Goal: Information Seeking & Learning: Learn about a topic

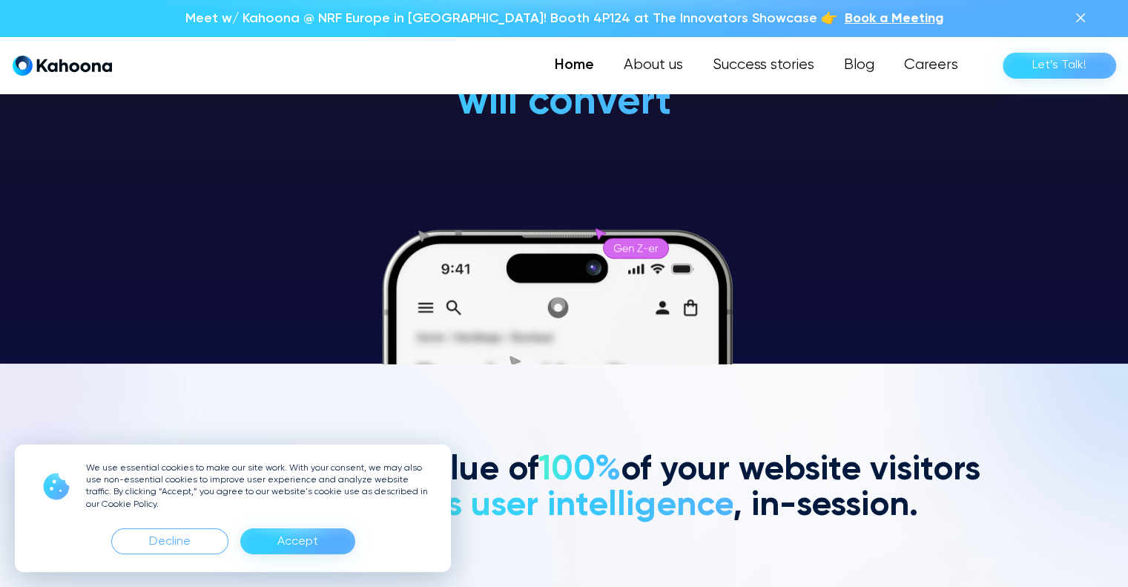
scroll to position [224, 0]
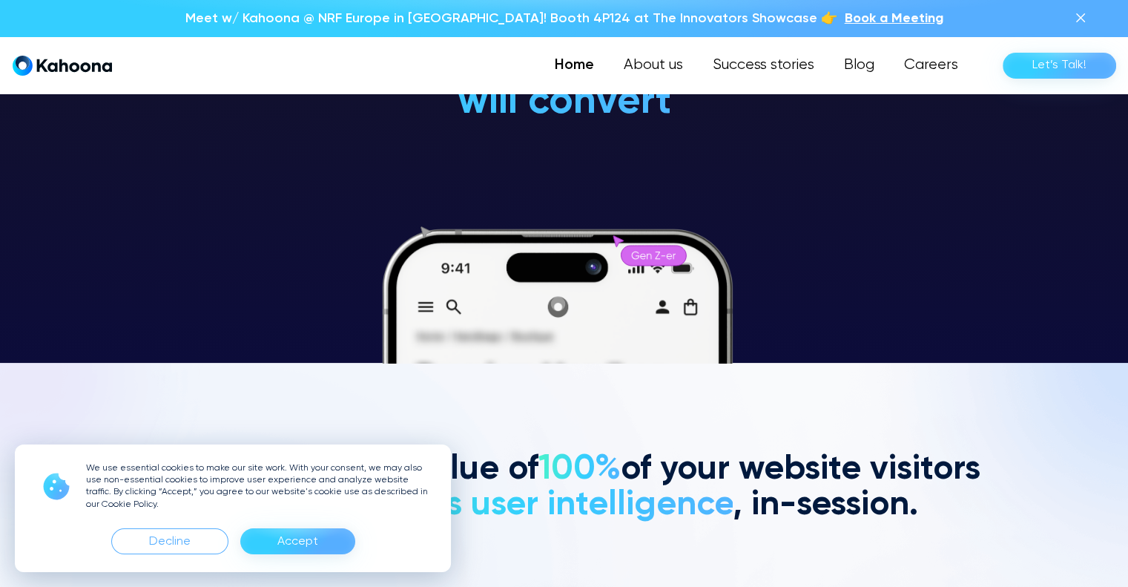
click at [140, 562] on div "We use essential cookies to make our site work. With your consent, we may also …" at bounding box center [233, 508] width 436 height 128
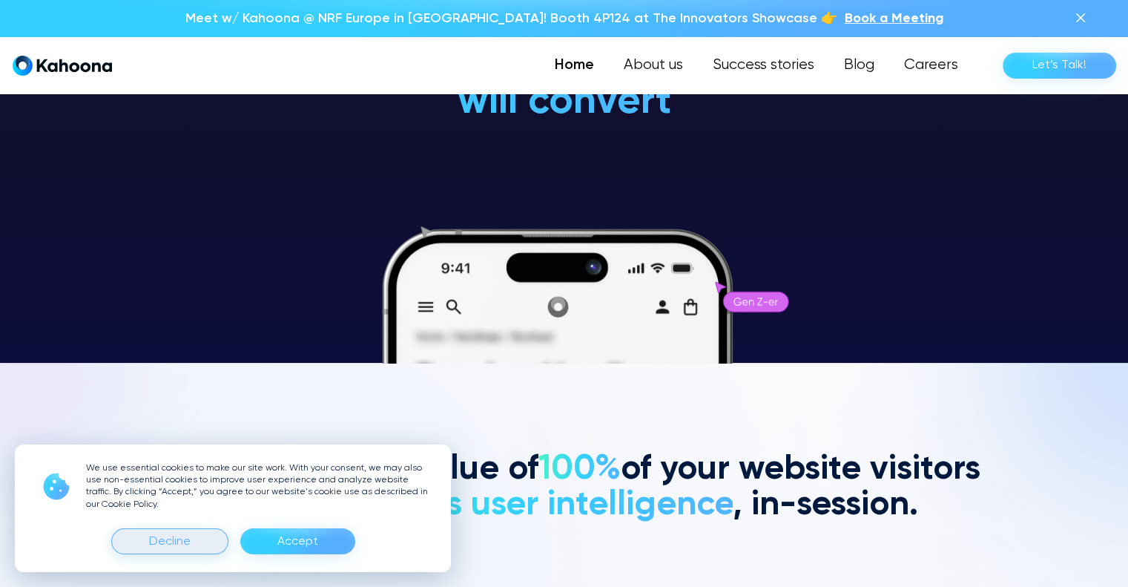
click at [148, 548] on div "Decline" at bounding box center [169, 541] width 117 height 26
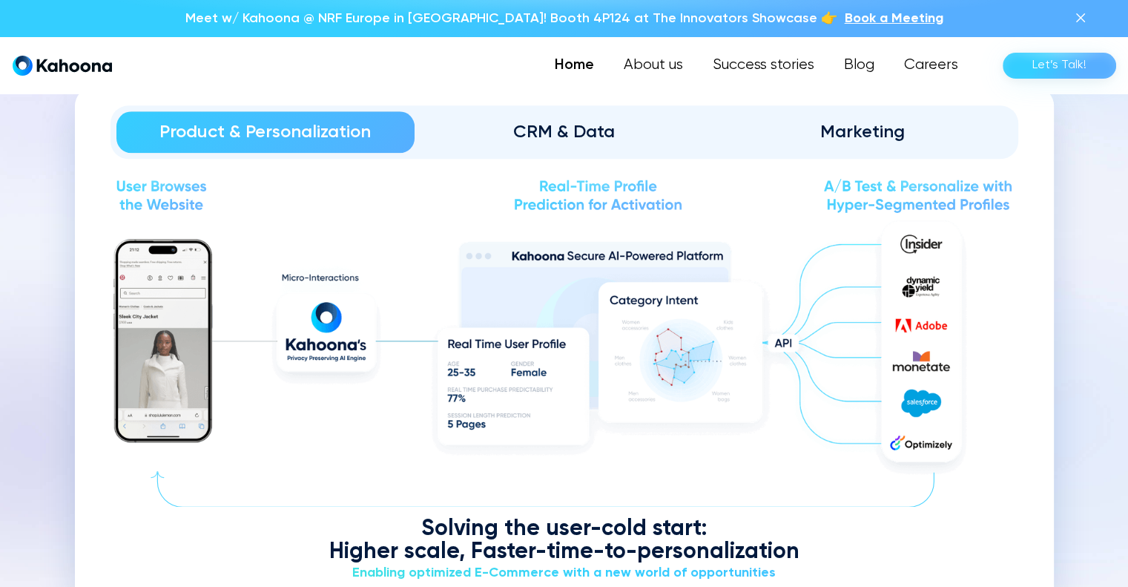
scroll to position [1715, 0]
click at [561, 144] on link "CRM & Data" at bounding box center [564, 132] width 299 height 42
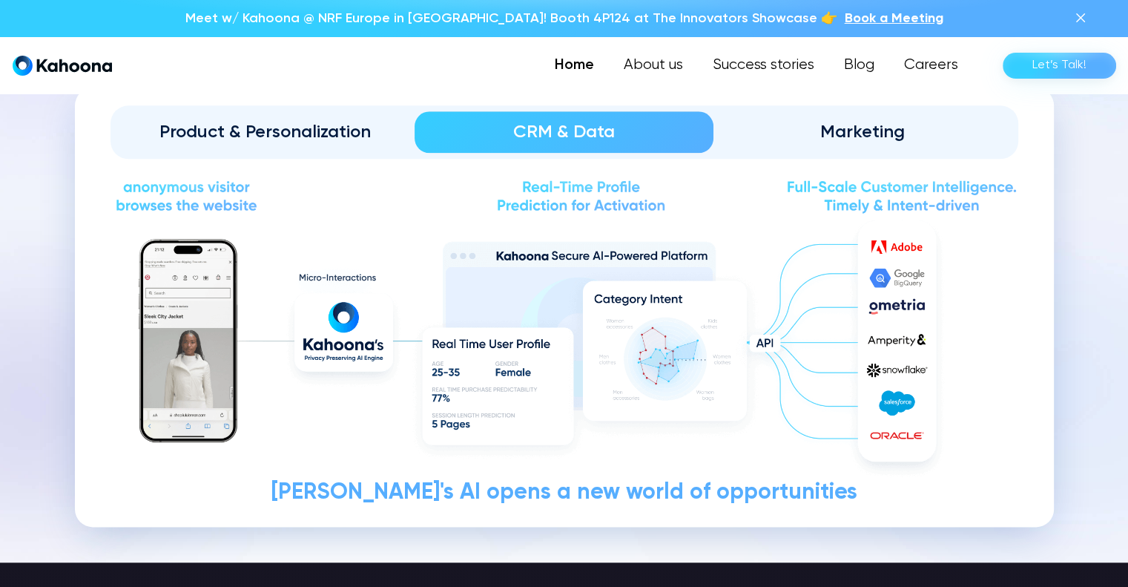
drag, startPoint x: 863, startPoint y: 91, endPoint x: 860, endPoint y: 102, distance: 11.5
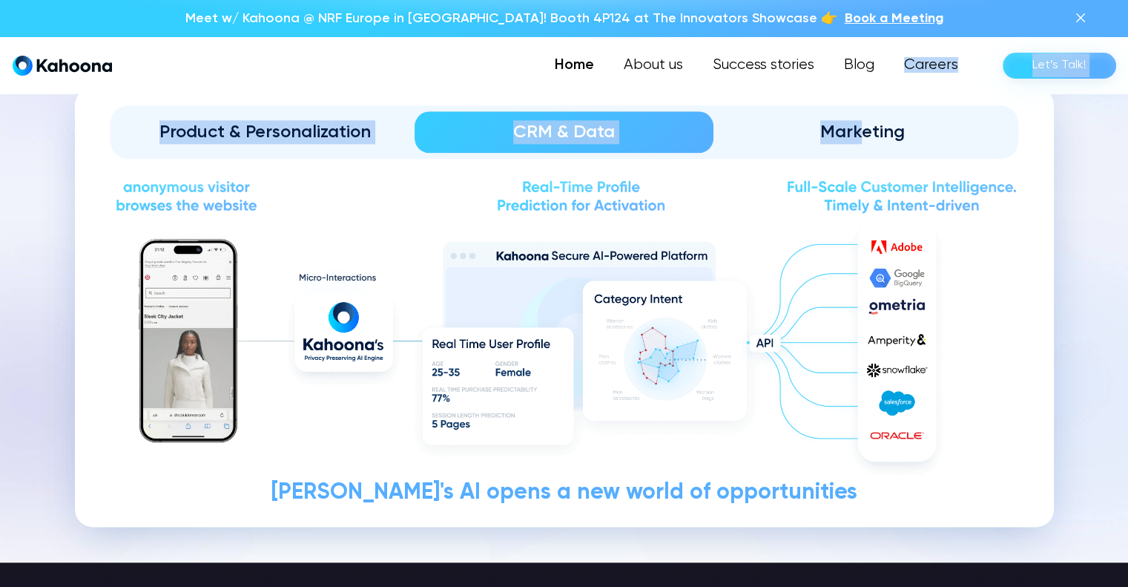
click at [855, 112] on link "Marketing" at bounding box center [863, 132] width 299 height 42
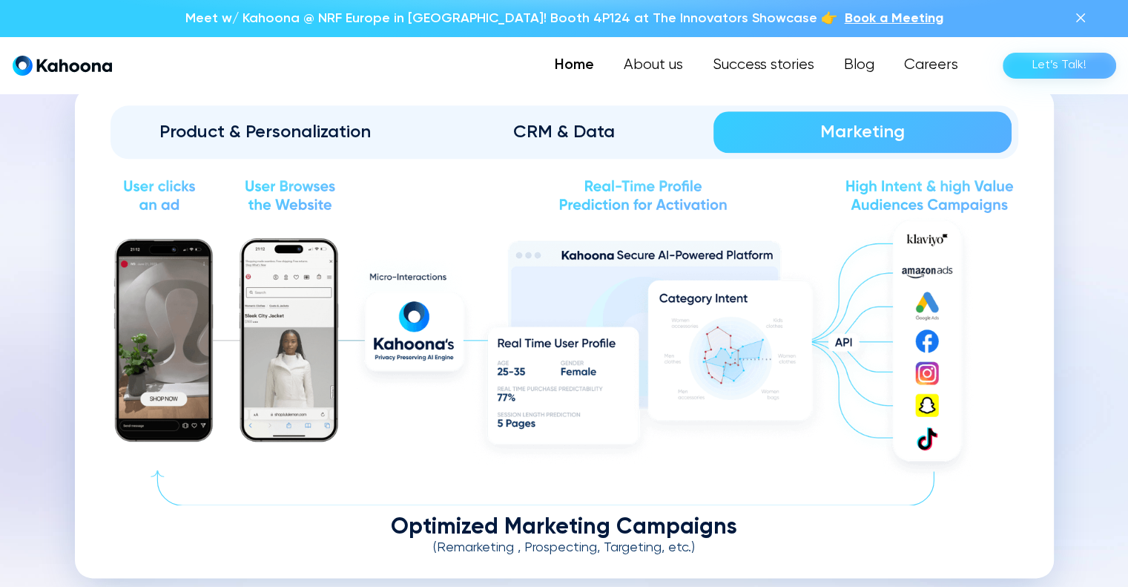
click at [1045, 286] on div "Product & Personalization CRM & Data Marketing Solving the user-cold start: Hig…" at bounding box center [564, 333] width 979 height 490
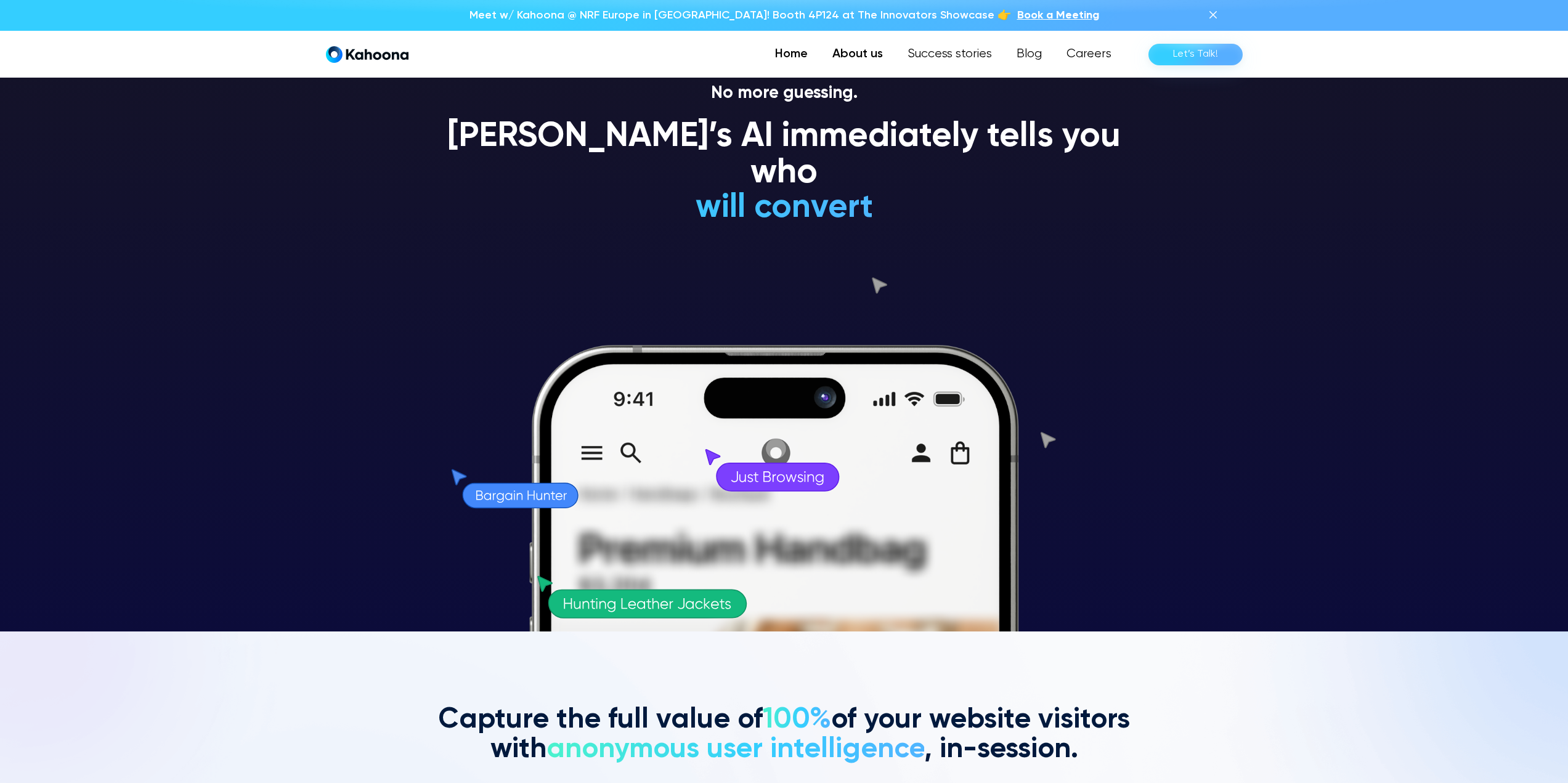
scroll to position [151, 0]
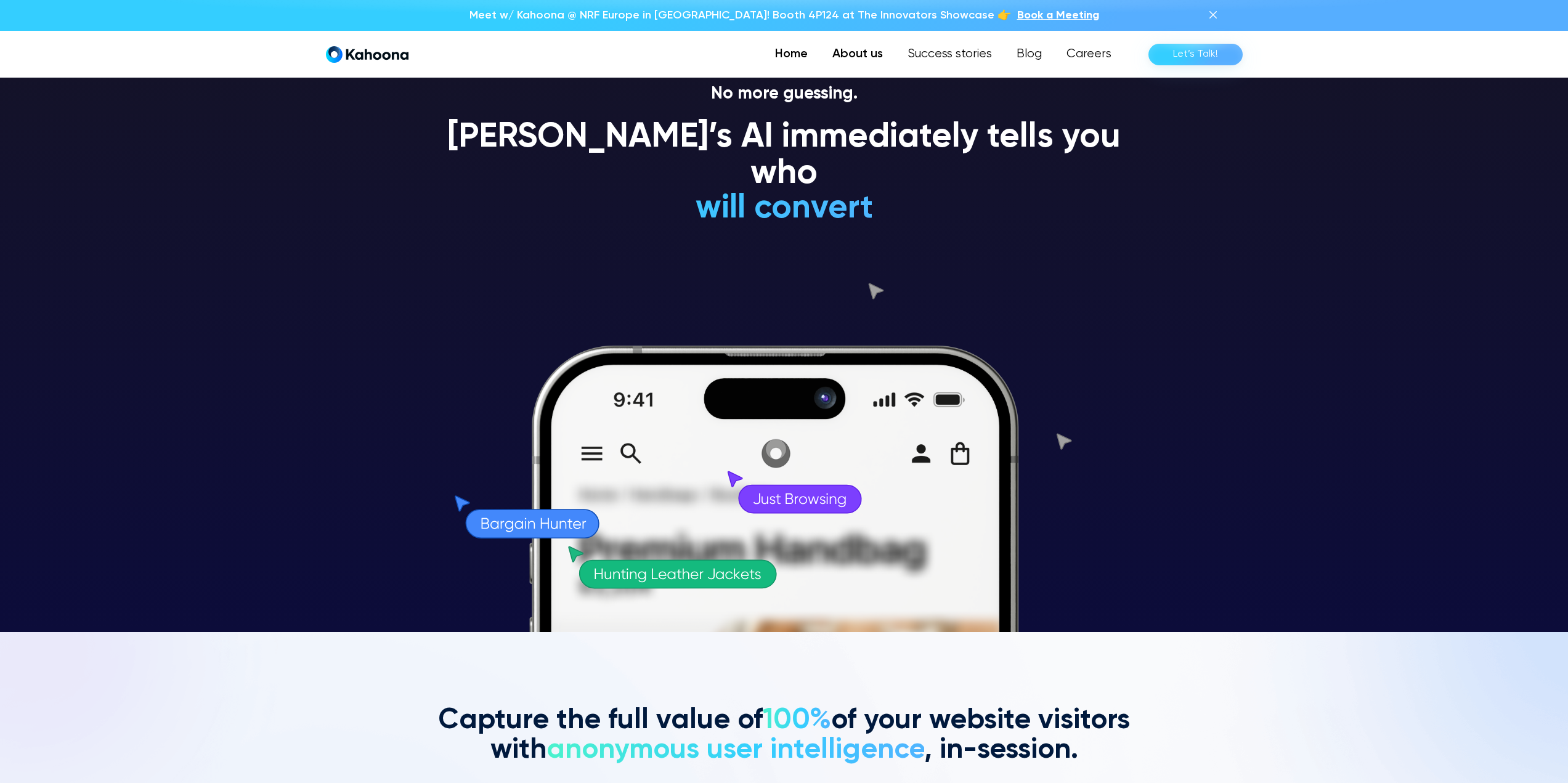
click at [865, 46] on link "About us" at bounding box center [857, 54] width 76 height 25
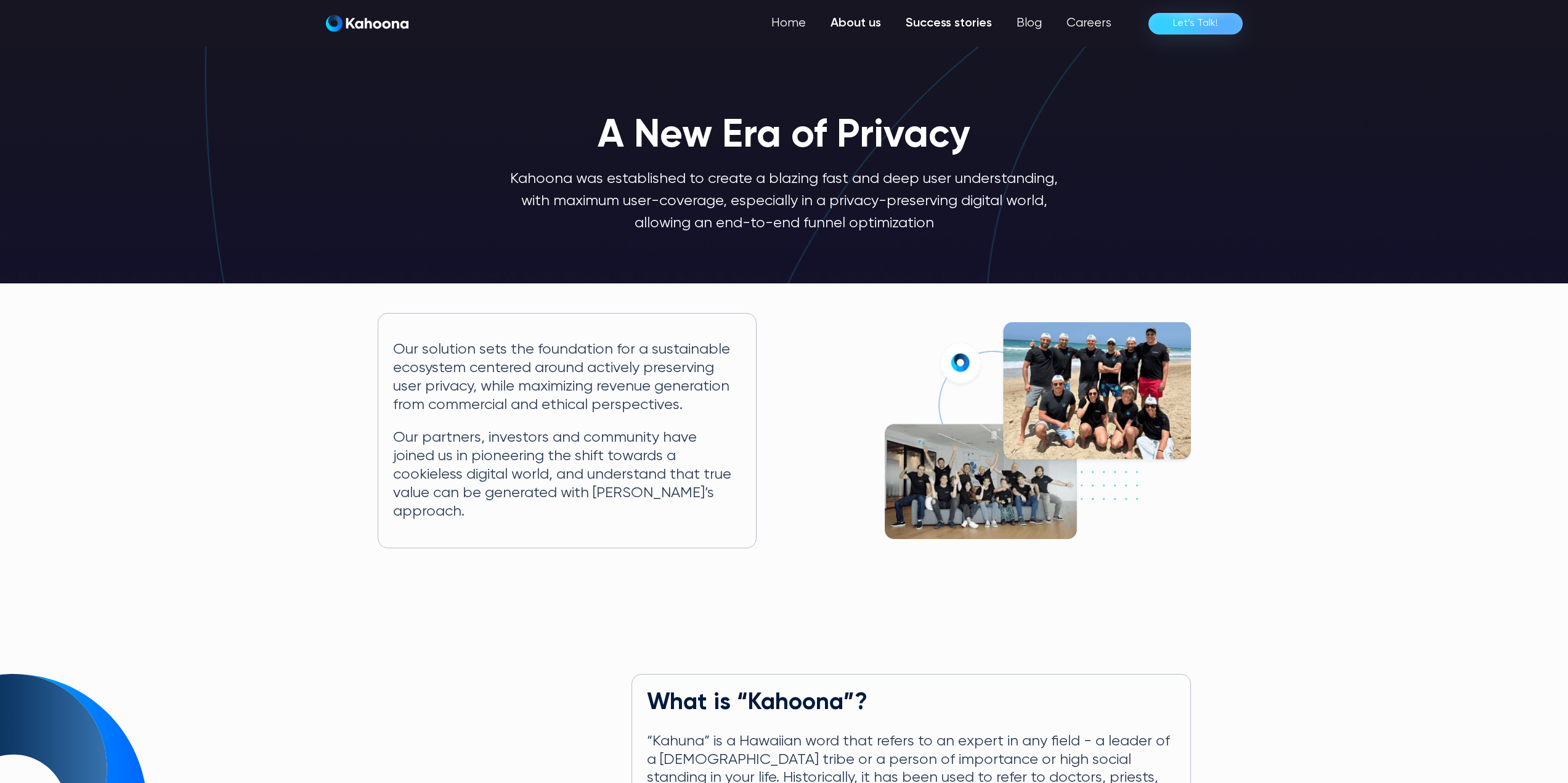
scroll to position [1, 0]
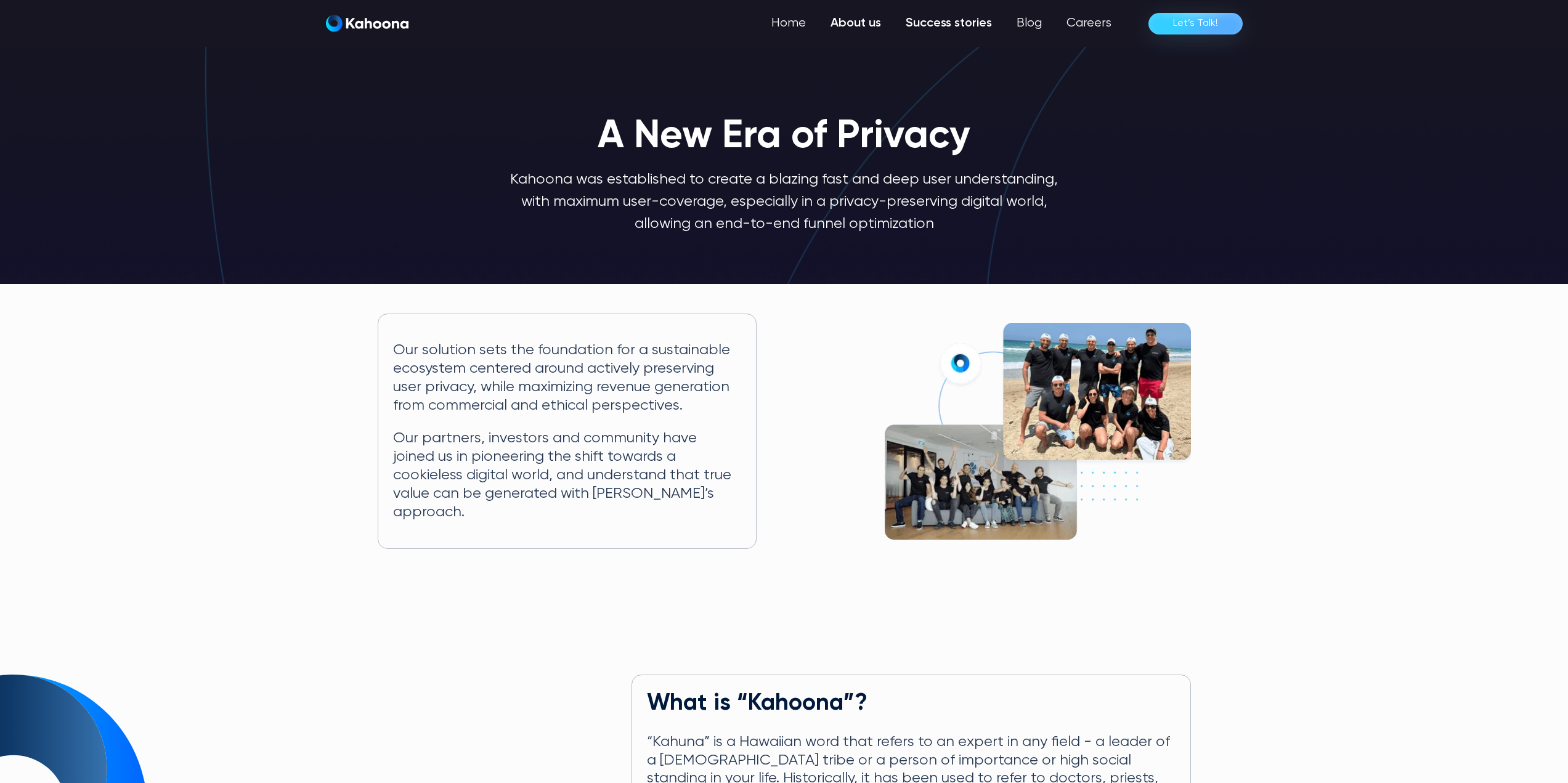
click at [948, 25] on link "Success stories" at bounding box center [949, 23] width 111 height 25
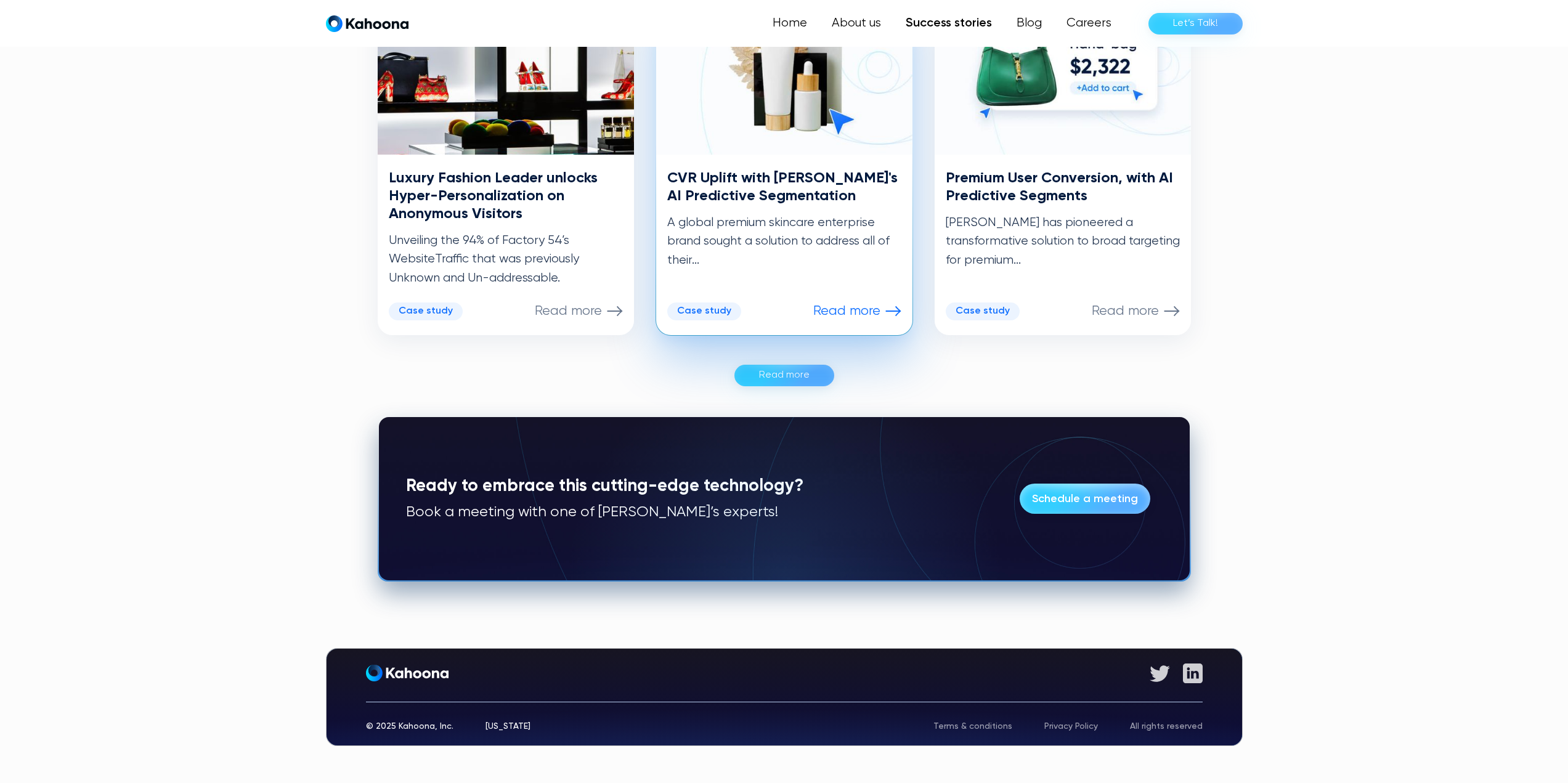
scroll to position [690, 0]
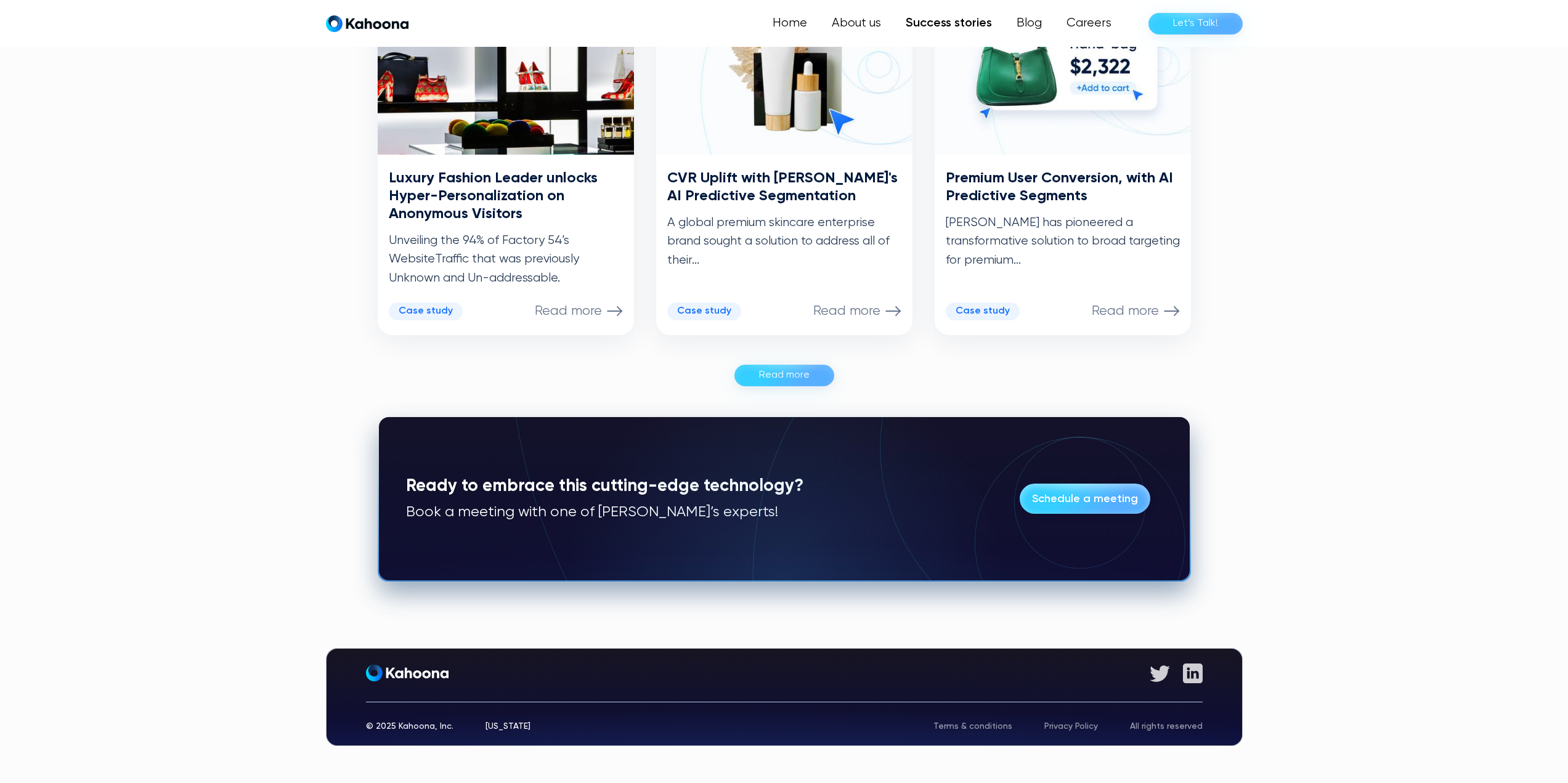
click at [799, 375] on div "Read more" at bounding box center [784, 375] width 51 height 20
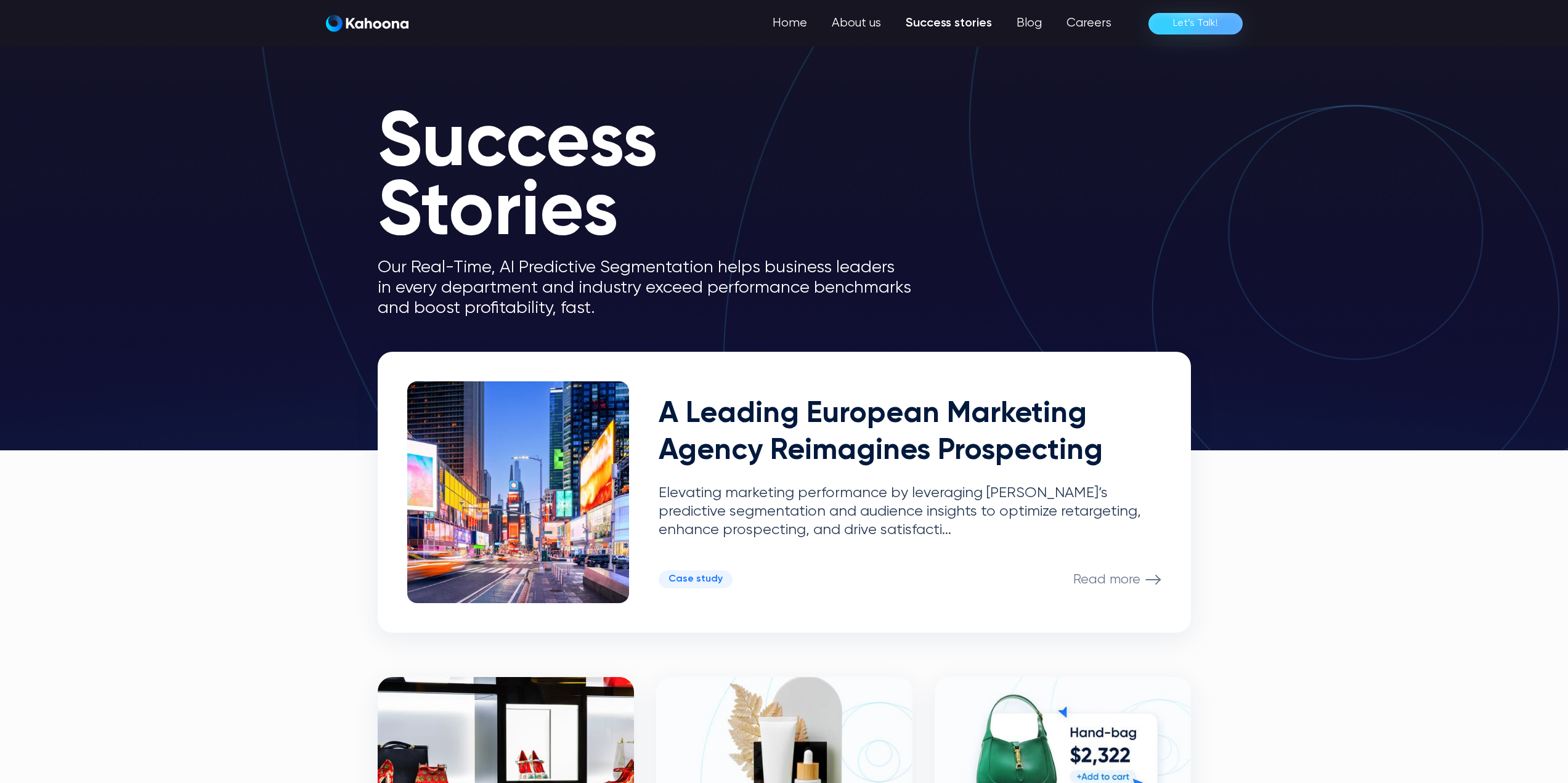
scroll to position [0, 0]
click at [1107, 21] on link "Careers" at bounding box center [1088, 23] width 71 height 25
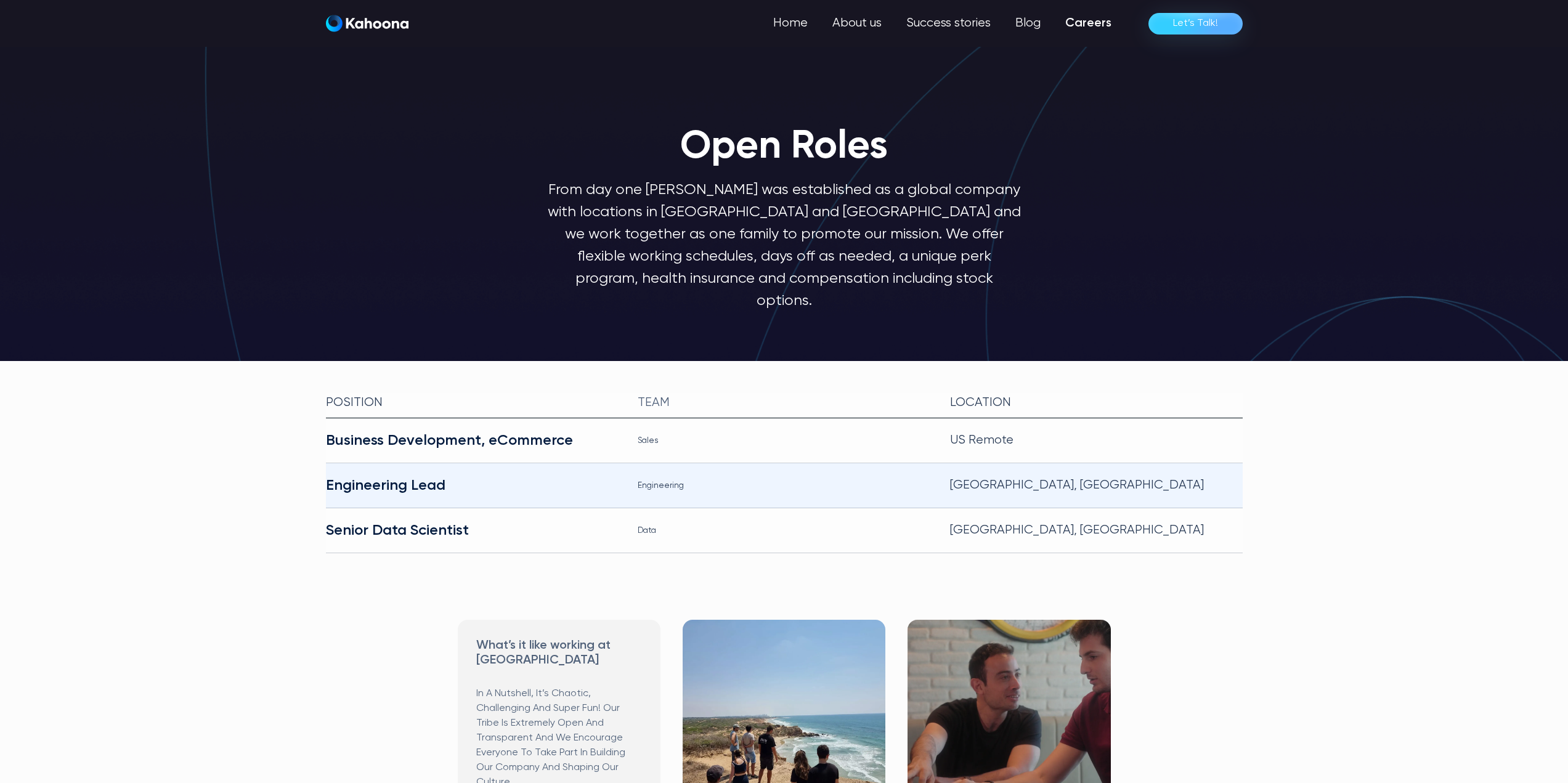
click at [360, 476] on div "Engineering Lead" at bounding box center [472, 486] width 292 height 20
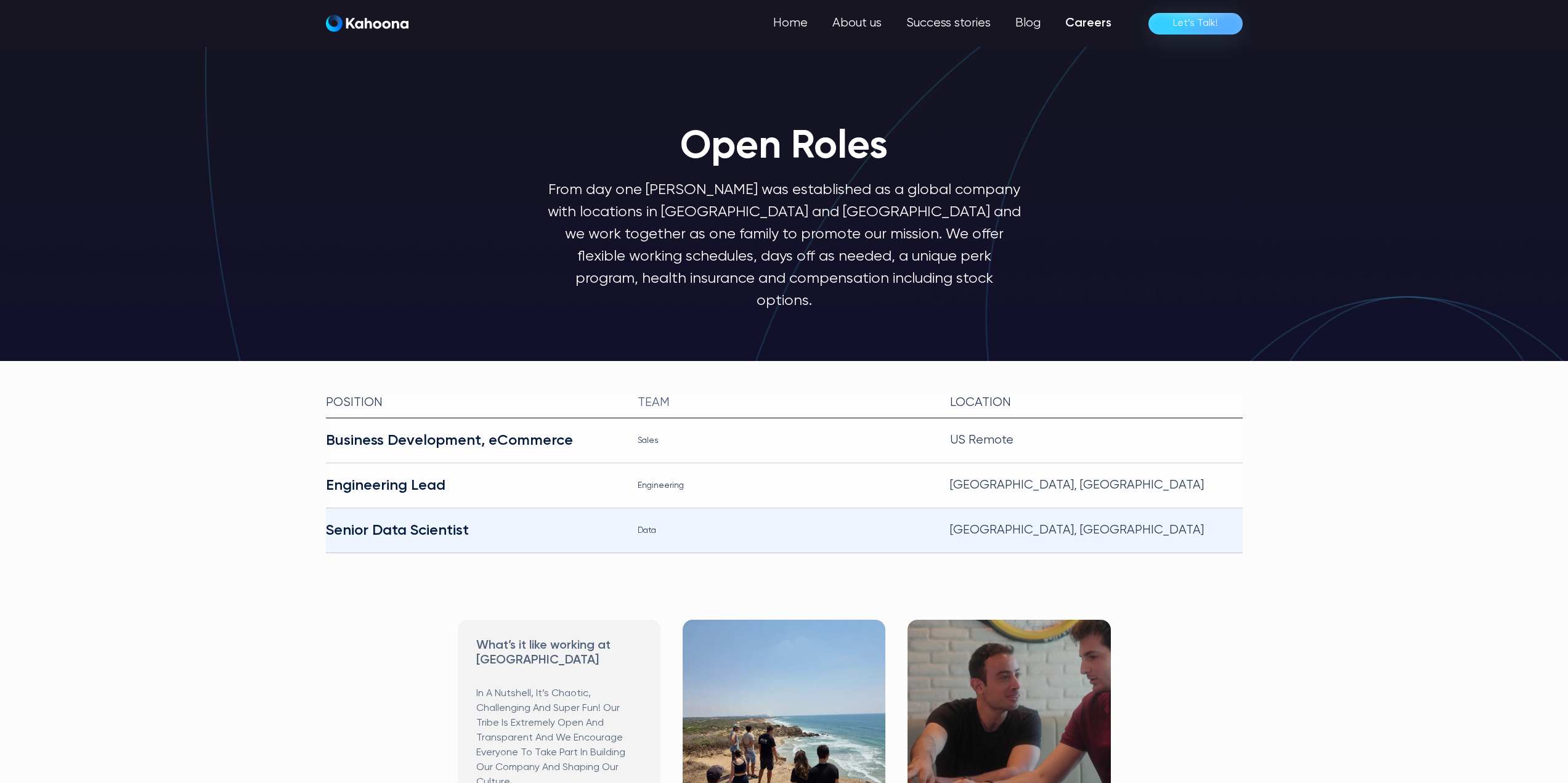
click at [376, 521] on div "Senior Data Scientist" at bounding box center [472, 531] width 292 height 20
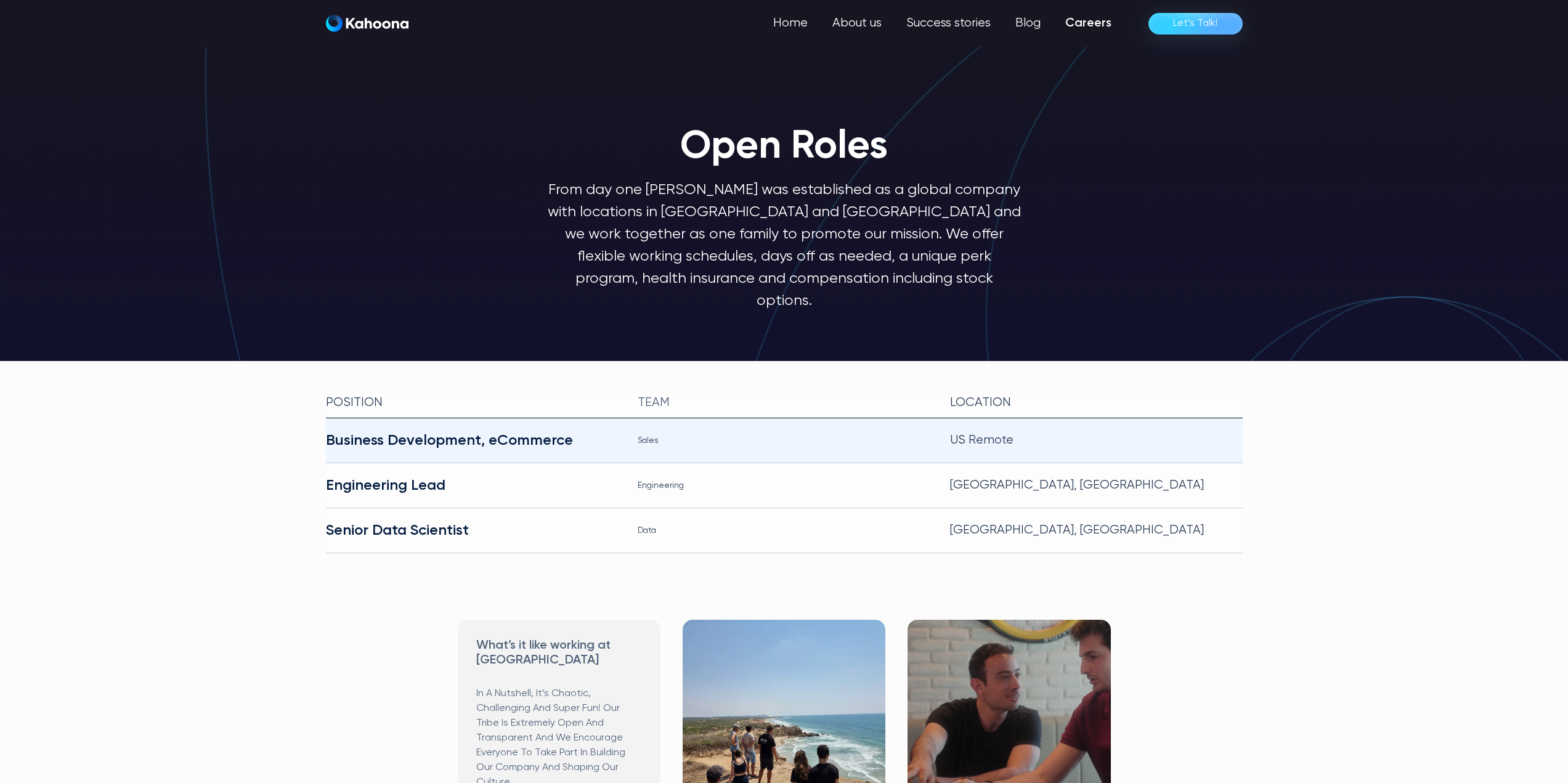
click at [404, 431] on div "Business Development, eCommerce" at bounding box center [472, 441] width 292 height 20
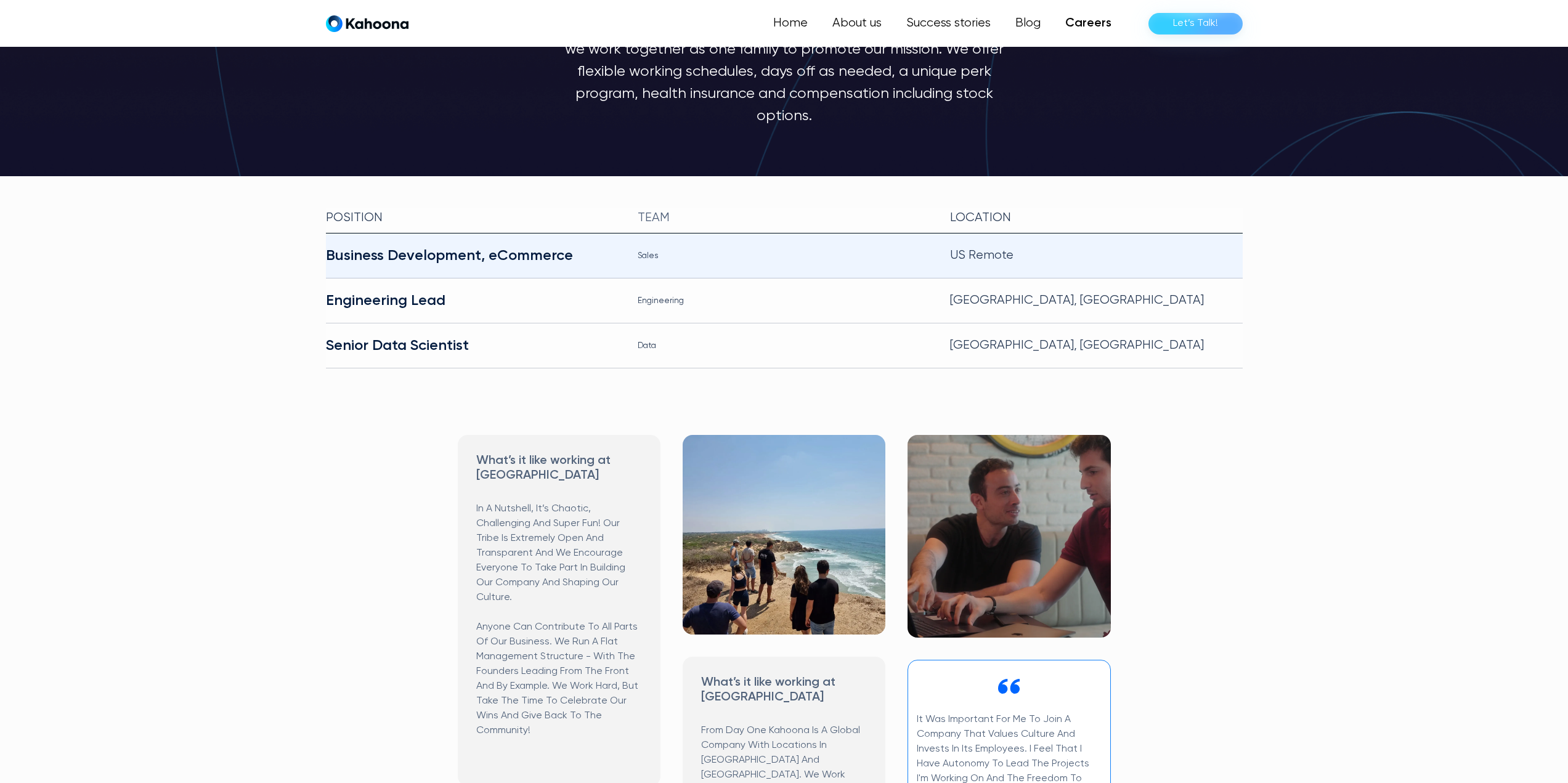
scroll to position [186, 0]
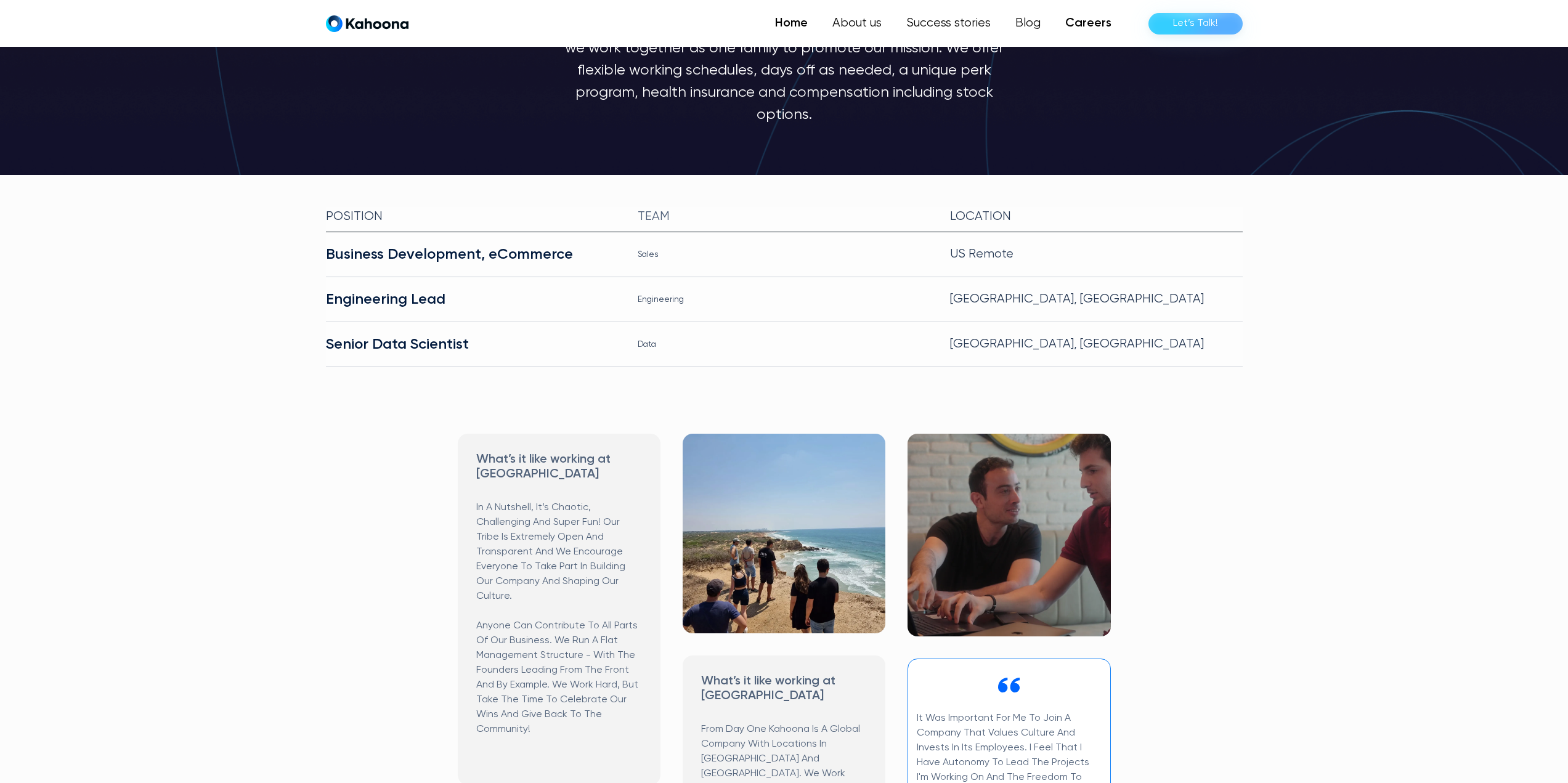
click at [803, 30] on link "Home" at bounding box center [791, 23] width 57 height 25
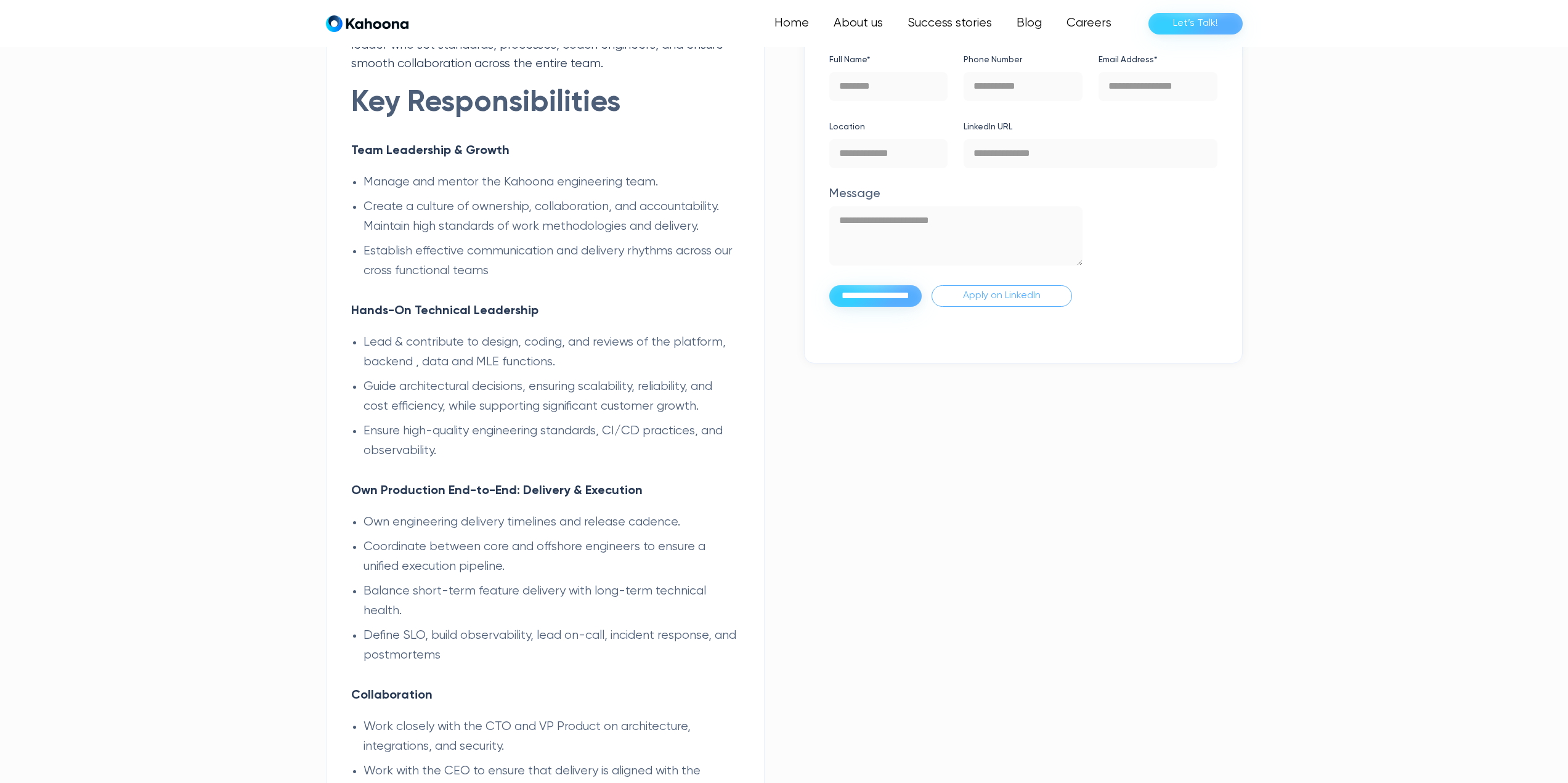
scroll to position [679, 0]
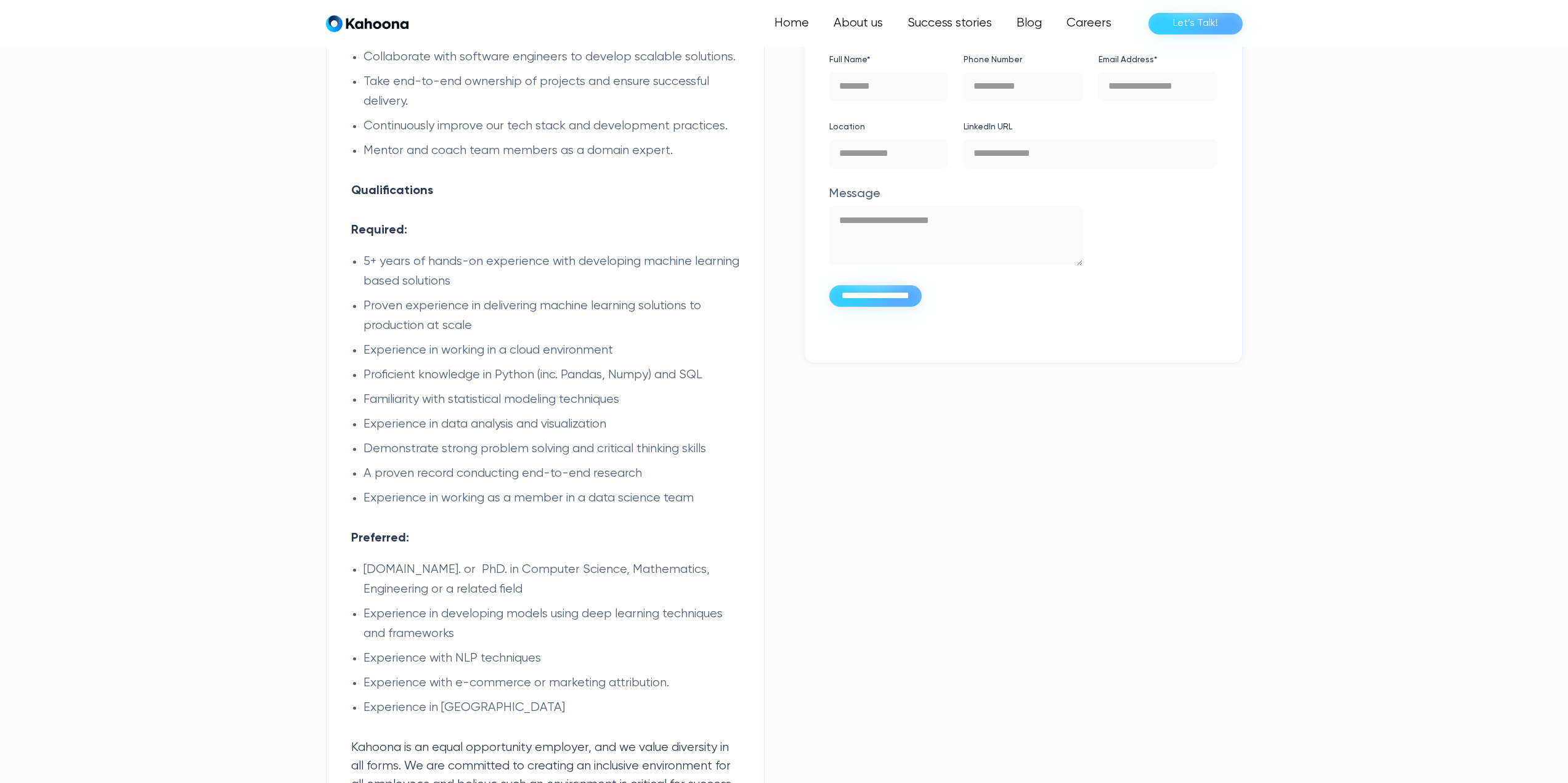
scroll to position [1180, 0]
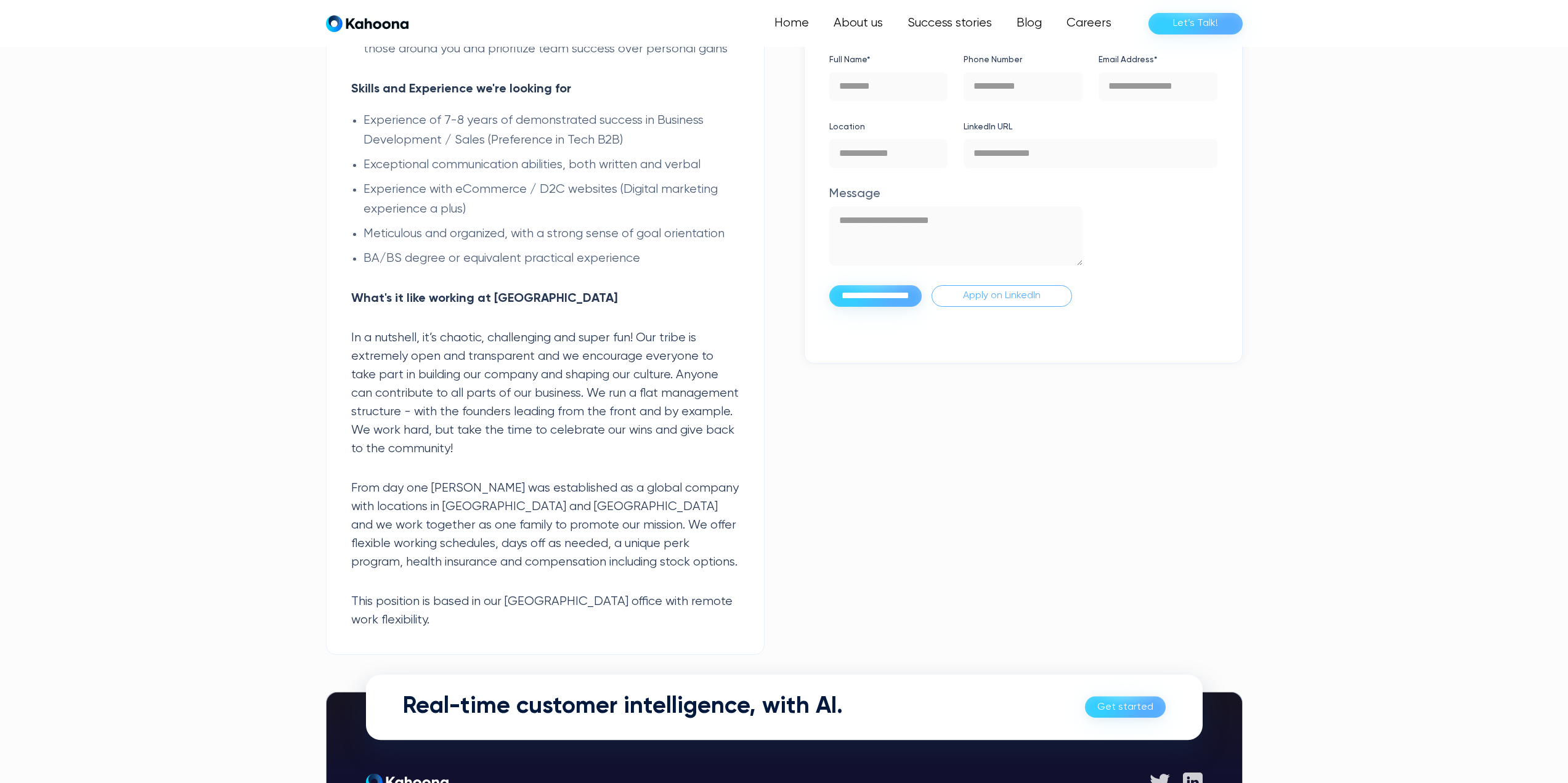
scroll to position [1238, 0]
